Goal: Information Seeking & Learning: Find specific fact

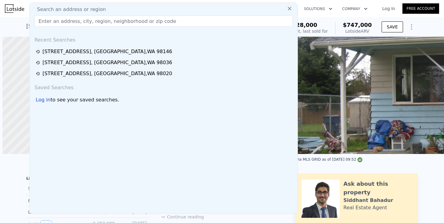
scroll to position [0, 2]
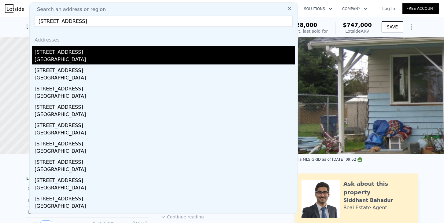
type input "11321 19th Ave NE, Seattle, WA 98125, USA"
click at [44, 55] on div "[STREET_ADDRESS]" at bounding box center [165, 51] width 260 height 10
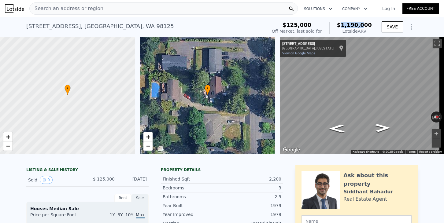
drag, startPoint x: 345, startPoint y: 22, endPoint x: 373, endPoint y: 24, distance: 27.2
click at [373, 24] on div "$125,000 Off Market, last sold for $1,190,000 Lotside ARV" at bounding box center [321, 28] width 105 height 17
copy span "1,190,000"
click at [57, 3] on div "Search an address or region" at bounding box center [67, 9] width 74 height 12
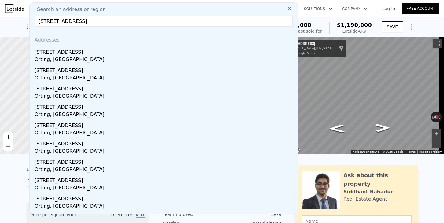
type input "14815 S Prairie Carbon River Rd E, Orting, WA 98360"
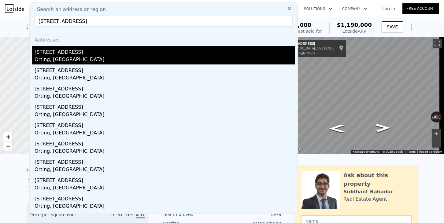
click at [44, 54] on div "14815 S Prairie Carbon River Rd E" at bounding box center [165, 51] width 260 height 10
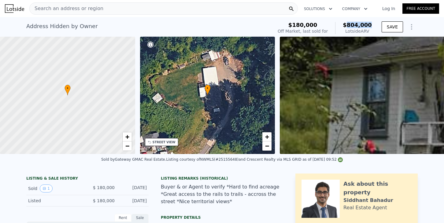
drag, startPoint x: 350, startPoint y: 24, endPoint x: 374, endPoint y: 27, distance: 23.7
click at [374, 27] on div "$180,000 Off Market, last sold for $804,000 Lotside ARV SAVE" at bounding box center [346, 28] width 142 height 17
copy span "804,000"
click at [95, 10] on div "Search an address or region" at bounding box center [163, 8] width 268 height 12
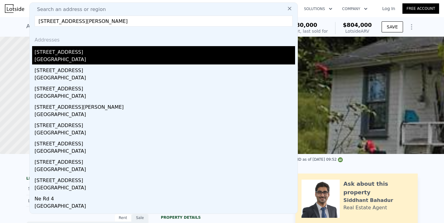
type input "2294 Admiral Rd Ne, Moses Lake, WA 98837"
click at [46, 55] on div "2031 Admiral Rd NE" at bounding box center [165, 51] width 260 height 10
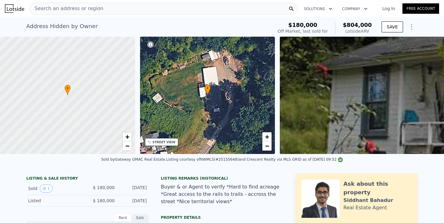
click at [58, 6] on span "Search an address or region" at bounding box center [67, 8] width 74 height 7
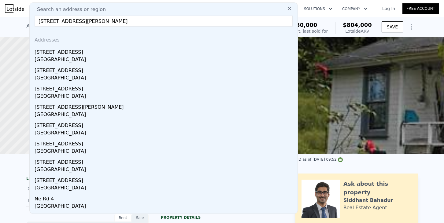
drag, startPoint x: 147, startPoint y: 24, endPoint x: -8, endPoint y: 15, distance: 154.8
click at [0, 15] on html "Search an address or region Search an address or region 2294 Admiral Rd Ne, Mos…" at bounding box center [222, 111] width 444 height 223
paste input "E"
type input "2294 Admiral Rd NE, Moses Lake"
drag, startPoint x: 126, startPoint y: 23, endPoint x: 34, endPoint y: 22, distance: 91.3
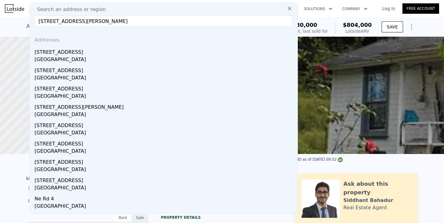
click at [34, 22] on div "Search an address or region 2294 Admiral Rd NE, Moses Lake Addresses 2031 Admir…" at bounding box center [163, 107] width 268 height 211
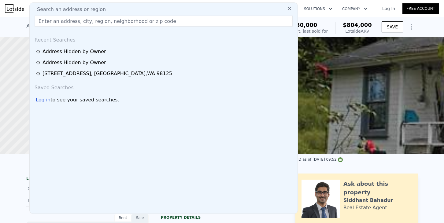
paste input "2294 Admiral Rd NE, Moses Lake"
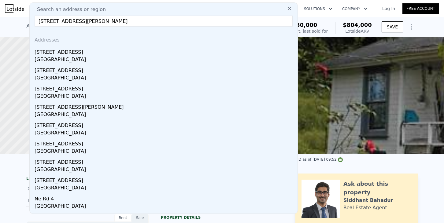
click at [123, 20] on input "2294 Admiral Rd NE, Moses Lake" at bounding box center [164, 21] width 258 height 11
drag, startPoint x: 123, startPoint y: 20, endPoint x: 31, endPoint y: 14, distance: 91.6
click at [31, 14] on div "Search an address or region 2294 Admiral Rd NE, Moses Lake Addresses 2031 Admir…" at bounding box center [163, 107] width 268 height 211
paste input "e, Moses Lake, WA 98837"
drag, startPoint x: 144, startPoint y: 21, endPoint x: 21, endPoint y: 10, distance: 122.7
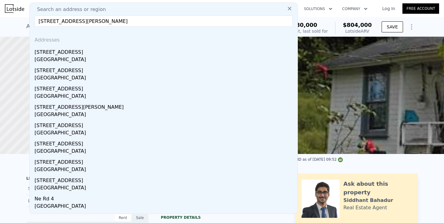
click at [21, 10] on div "Search an address or region Search an address or region 2294 Admiral Rd Ne, Mos…" at bounding box center [222, 8] width 434 height 15
paste input "927 203rd St SW , Lynnwood, WA 98036"
type input "[STREET_ADDRESS]"
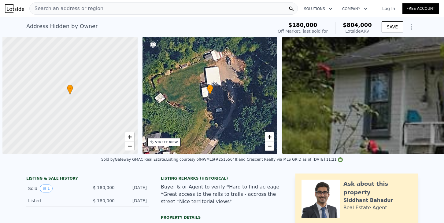
click at [52, 9] on span "Search an address or region" at bounding box center [67, 8] width 74 height 7
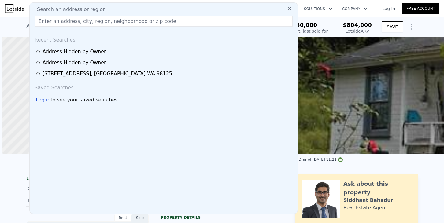
scroll to position [0, 2]
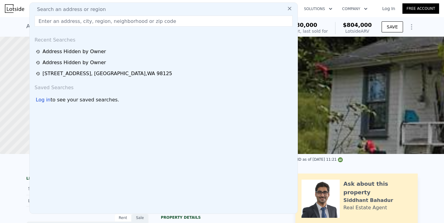
type input "[STREET_ADDRESS]"
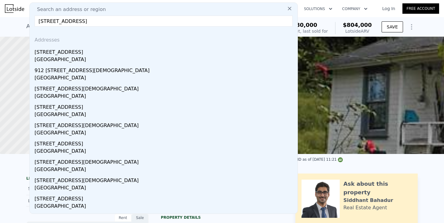
drag, startPoint x: 130, startPoint y: 20, endPoint x: -11, endPoint y: 9, distance: 141.9
click at [0, 9] on html "Search an address or region Search an address or region [STREET_ADDRESS] Addres…" at bounding box center [222, 111] width 444 height 223
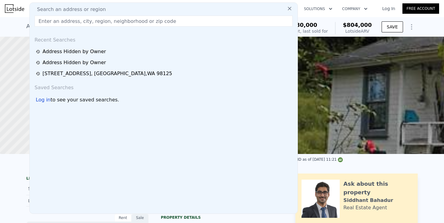
click at [51, 22] on input "text" at bounding box center [164, 21] width 258 height 11
paste input "[STREET_ADDRESS]"
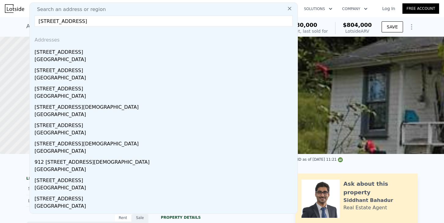
drag, startPoint x: 151, startPoint y: 20, endPoint x: 20, endPoint y: 11, distance: 130.7
click at [20, 11] on div "Search an address or region Search an address or region [STREET_ADDRESS] Addres…" at bounding box center [222, 8] width 434 height 15
paste input "[STREET_ADDRESS][PERSON_NAME]"
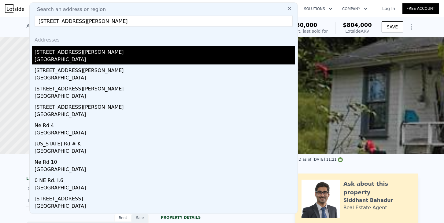
type input "[STREET_ADDRESS][PERSON_NAME]"
click at [60, 53] on div "[STREET_ADDRESS][PERSON_NAME]" at bounding box center [165, 51] width 260 height 10
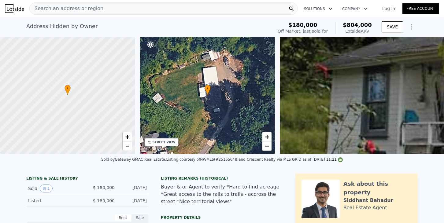
click at [51, 10] on span "Search an address or region" at bounding box center [67, 8] width 74 height 7
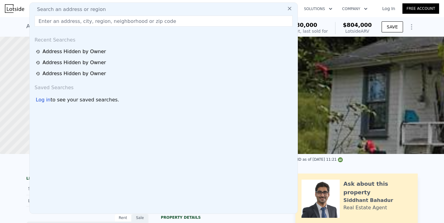
click at [52, 18] on input "text" at bounding box center [164, 21] width 258 height 11
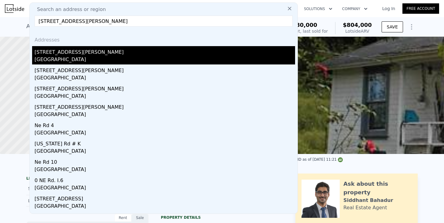
type input "[STREET_ADDRESS][PERSON_NAME]"
click at [46, 54] on div "[STREET_ADDRESS][PERSON_NAME]" at bounding box center [165, 51] width 260 height 10
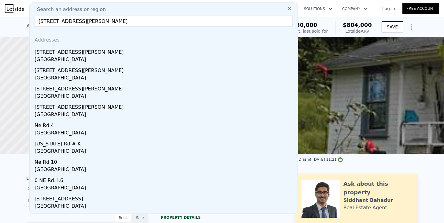
type input "2"
type input "7"
type input "1.5"
type input "5"
type input "1404"
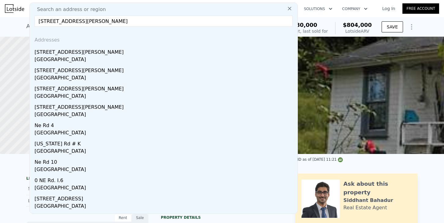
type input "2352"
type input "34848"
type input "101930"
type input "$ 420,000"
type input "4"
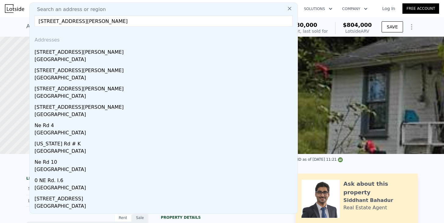
type input "$ 178,051"
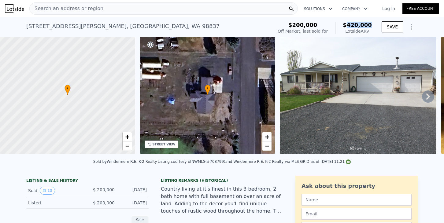
drag, startPoint x: 351, startPoint y: 24, endPoint x: 372, endPoint y: 26, distance: 21.5
click at [372, 26] on div "$200,000 Off Market, last sold for $420,000 Lotside ARV" at bounding box center [324, 28] width 99 height 17
copy span "420,000"
click at [66, 8] on span "Search an address or region" at bounding box center [67, 8] width 74 height 7
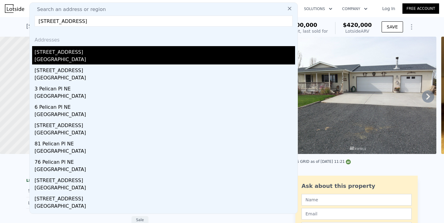
type input "[STREET_ADDRESS]"
click at [49, 57] on div "[GEOGRAPHIC_DATA]" at bounding box center [165, 60] width 260 height 9
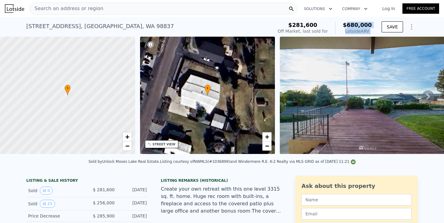
drag, startPoint x: 358, startPoint y: 24, endPoint x: 377, endPoint y: 23, distance: 18.6
click at [377, 23] on div "$281,600 Off Market, last sold for $680,000 Lotside ARV SAVE" at bounding box center [346, 28] width 142 height 17
drag, startPoint x: 277, startPoint y: 30, endPoint x: 297, endPoint y: 30, distance: 20.5
click at [270, 28] on div "[STREET_ADDRESS] Sold [DATE] for $281,600 (~ARV $680k )" at bounding box center [148, 28] width 244 height 17
drag, startPoint x: 351, startPoint y: 24, endPoint x: 374, endPoint y: 23, distance: 22.6
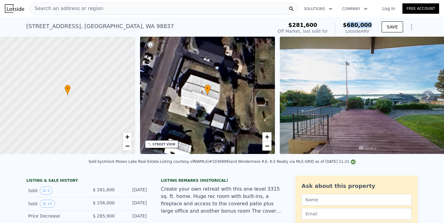
click at [374, 23] on div "$281,600 Off Market, last sold for $680,000 Lotside ARV SAVE" at bounding box center [346, 28] width 142 height 17
copy span "680,000"
